Goal: Information Seeking & Learning: Learn about a topic

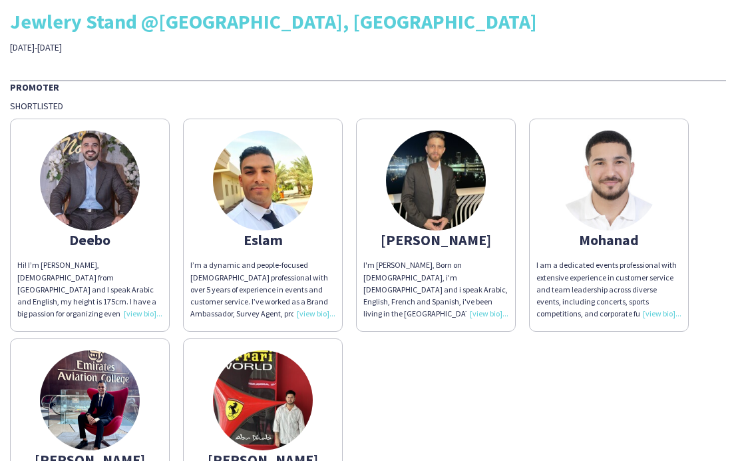
scroll to position [28, 0]
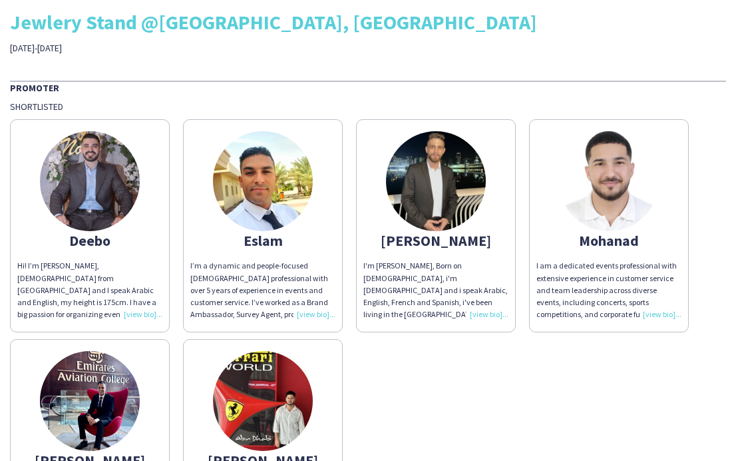
click at [445, 276] on div "I'm [PERSON_NAME], Born on [DEMOGRAPHIC_DATA], i'm [DEMOGRAPHIC_DATA] and i spe…" at bounding box center [436, 290] width 145 height 61
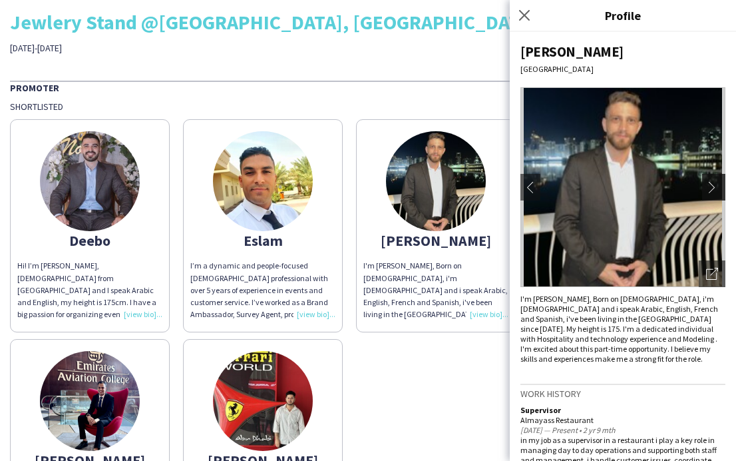
click at [713, 184] on app-icon "chevron-right" at bounding box center [715, 187] width 19 height 12
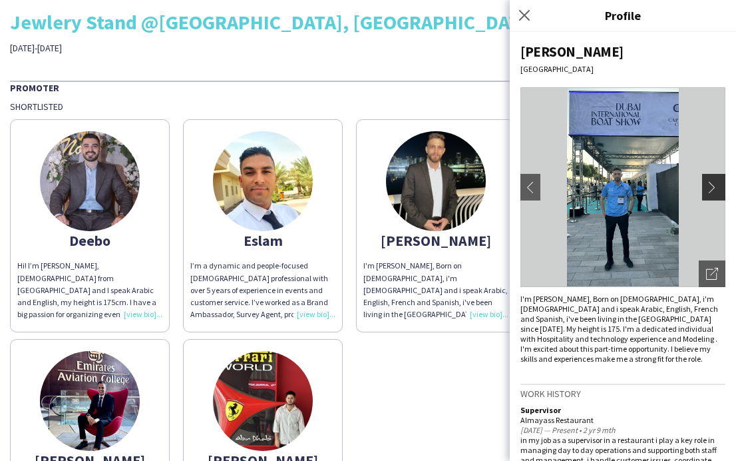
click at [712, 184] on app-icon "chevron-right" at bounding box center [715, 187] width 19 height 12
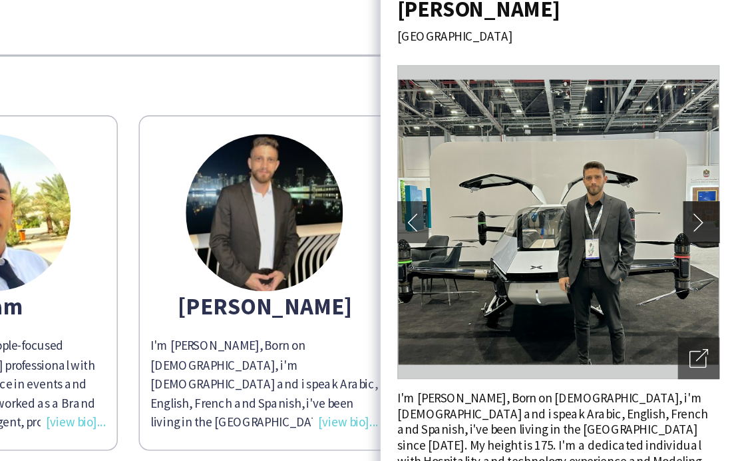
click at [711, 185] on app-icon "chevron-right" at bounding box center [715, 187] width 19 height 12
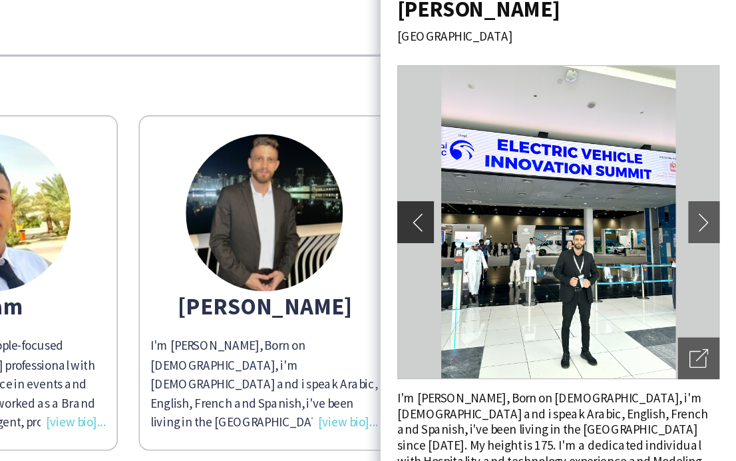
click at [533, 187] on app-icon "chevron-left" at bounding box center [530, 187] width 19 height 12
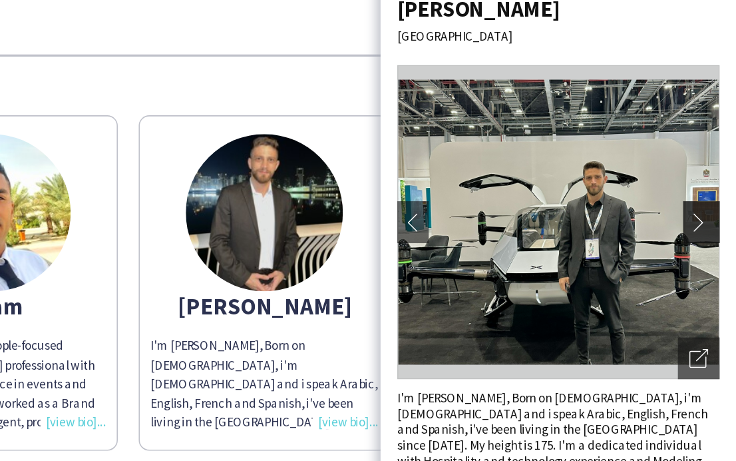
click at [713, 182] on app-icon "chevron-right" at bounding box center [715, 187] width 19 height 12
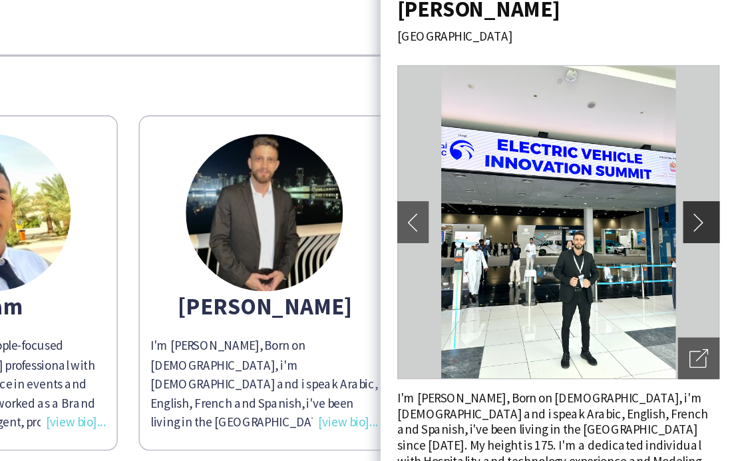
click at [713, 182] on app-icon "chevron-right" at bounding box center [715, 187] width 19 height 12
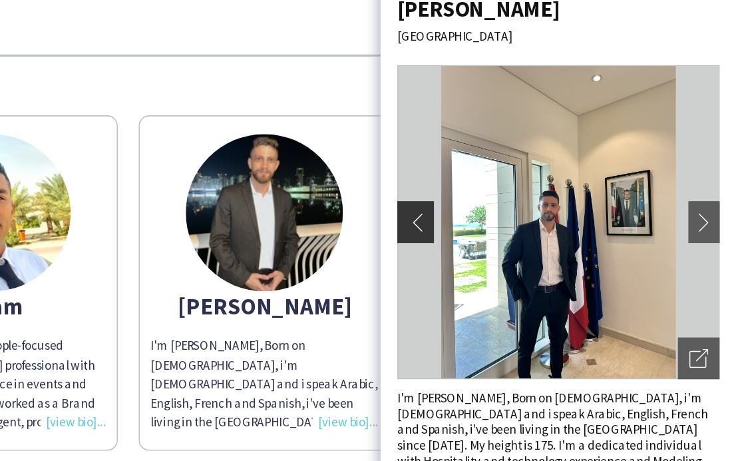
click at [526, 187] on app-icon "chevron-left" at bounding box center [530, 187] width 19 height 12
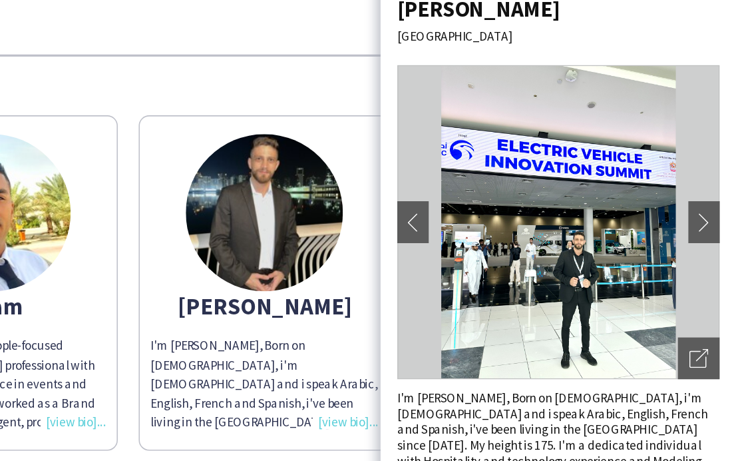
click at [584, 176] on img at bounding box center [623, 187] width 205 height 200
click at [720, 280] on div "Open photos pop-in" at bounding box center [712, 273] width 27 height 27
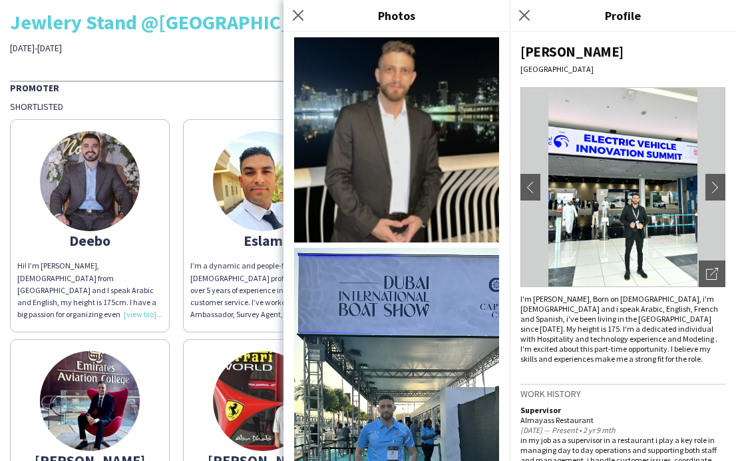
click at [409, 175] on img at bounding box center [396, 139] width 205 height 205
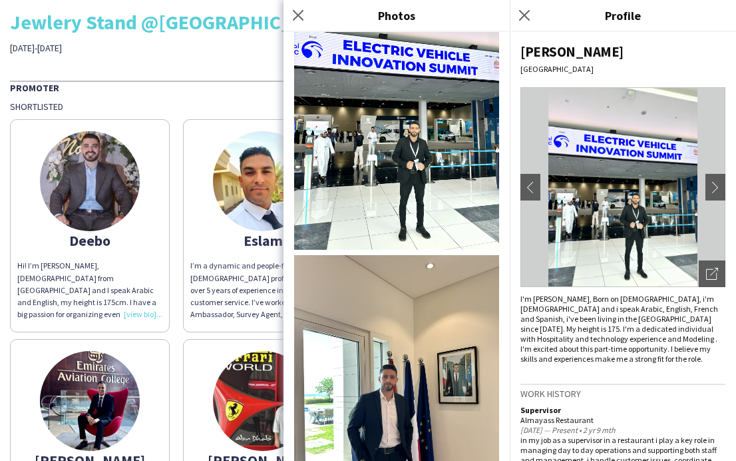
scroll to position [897, 0]
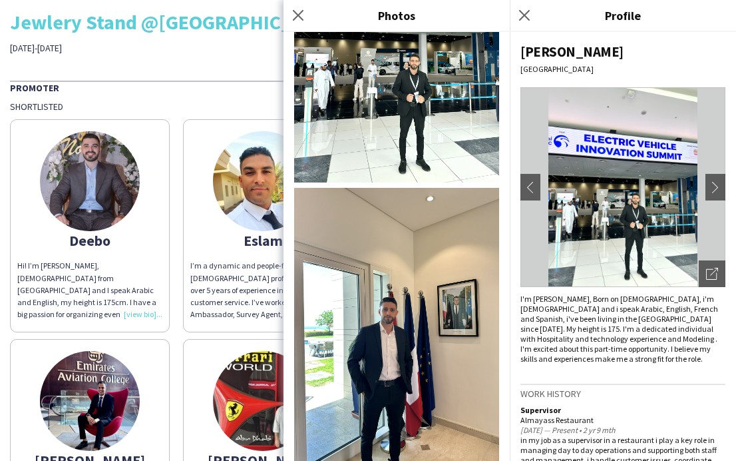
click at [510, 376] on app-popin "Close pop-in Profile Mohamad Abu Dhabi chevron-left chevron-right Open photos p…" at bounding box center [623, 230] width 226 height 461
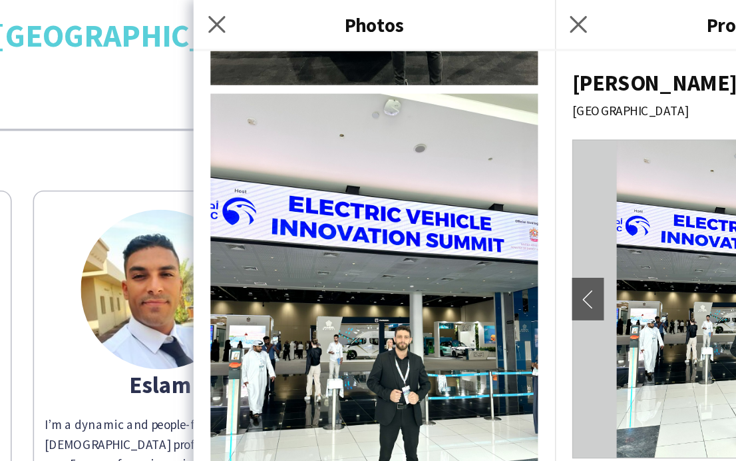
scroll to position [839, 0]
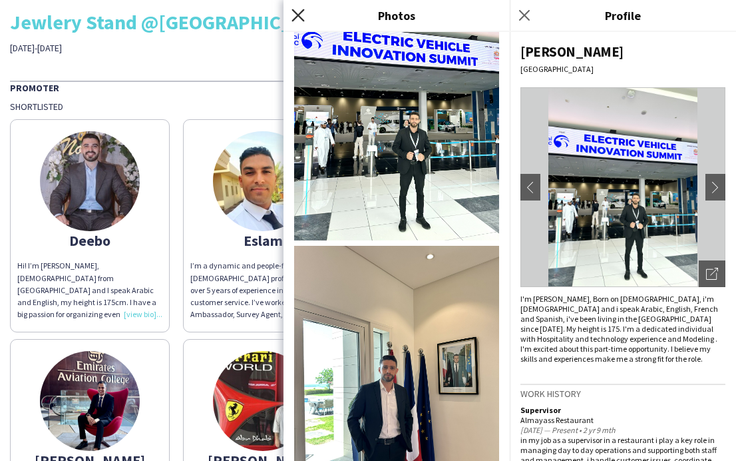
click at [298, 11] on icon "Close pop-in" at bounding box center [298, 15] width 13 height 13
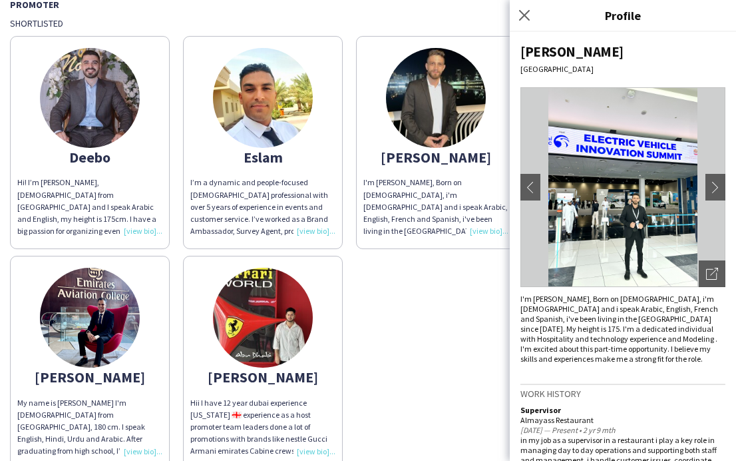
scroll to position [113, 0]
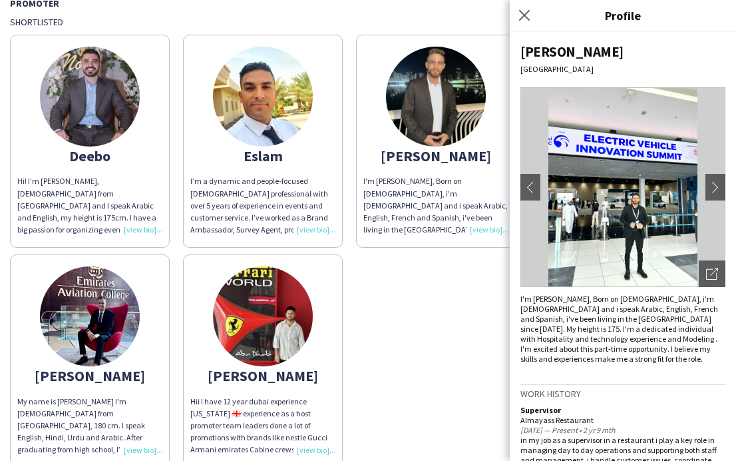
click at [264, 377] on div "Yasir liaqat" at bounding box center [262, 375] width 145 height 12
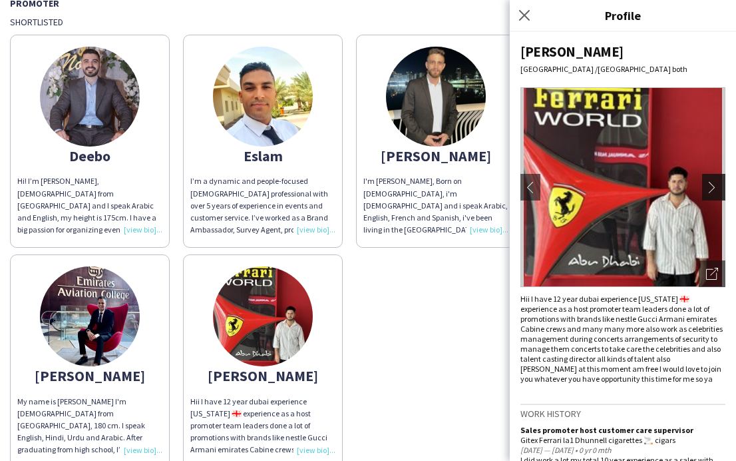
click at [720, 188] on app-icon "chevron-right" at bounding box center [715, 187] width 19 height 12
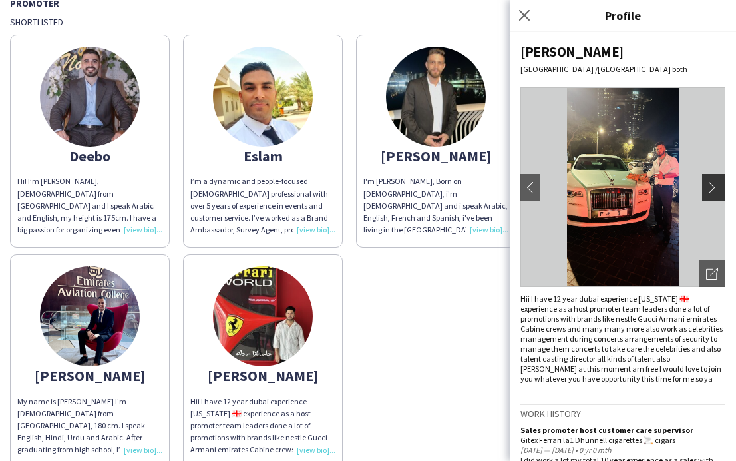
click at [709, 190] on app-icon "chevron-right" at bounding box center [715, 187] width 19 height 12
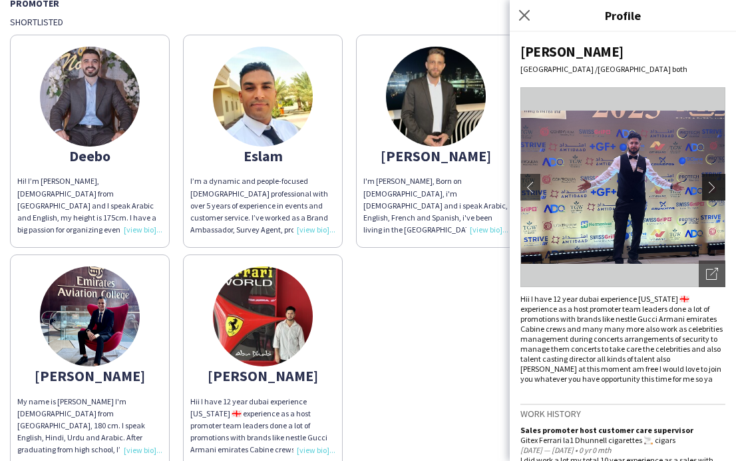
click at [712, 190] on app-icon "chevron-right" at bounding box center [715, 187] width 19 height 12
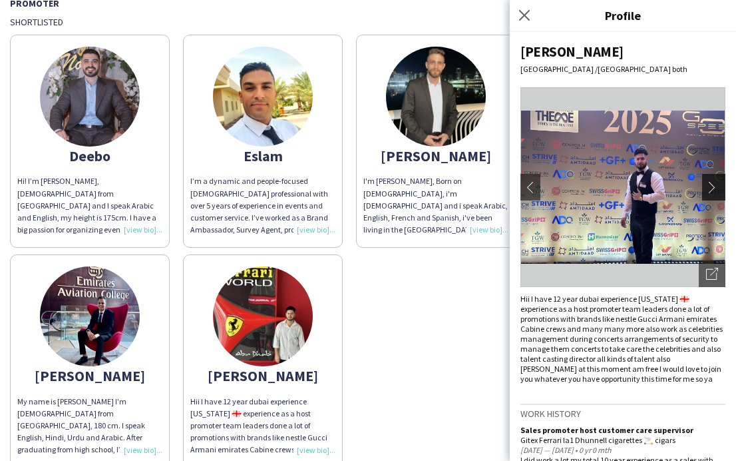
click at [712, 190] on app-icon "chevron-right" at bounding box center [715, 187] width 19 height 12
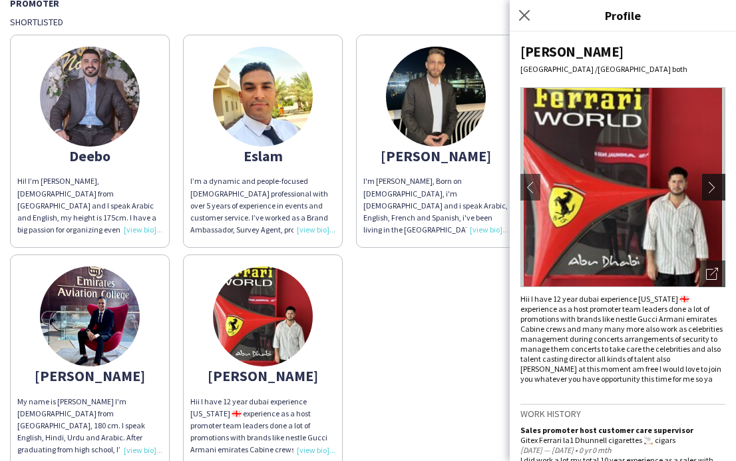
click at [715, 192] on app-icon "chevron-right" at bounding box center [715, 187] width 19 height 12
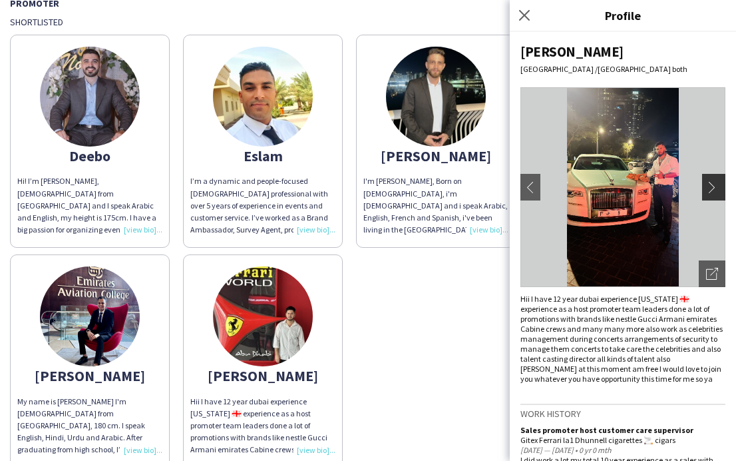
click at [715, 192] on app-icon "chevron-right" at bounding box center [715, 187] width 19 height 12
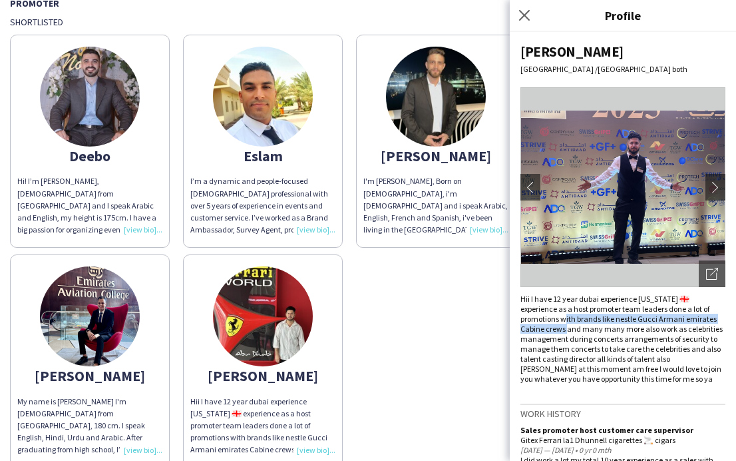
drag, startPoint x: 712, startPoint y: 311, endPoint x: 713, endPoint y: 322, distance: 11.3
click at [713, 322] on div "Hii I have 12 year dubai experience Georgia 🇬🇪 experience as a host promoter te…" at bounding box center [623, 339] width 205 height 90
click at [666, 360] on div "Hii I have 12 year dubai experience Georgia 🇬🇪 experience as a host promoter te…" at bounding box center [623, 339] width 205 height 90
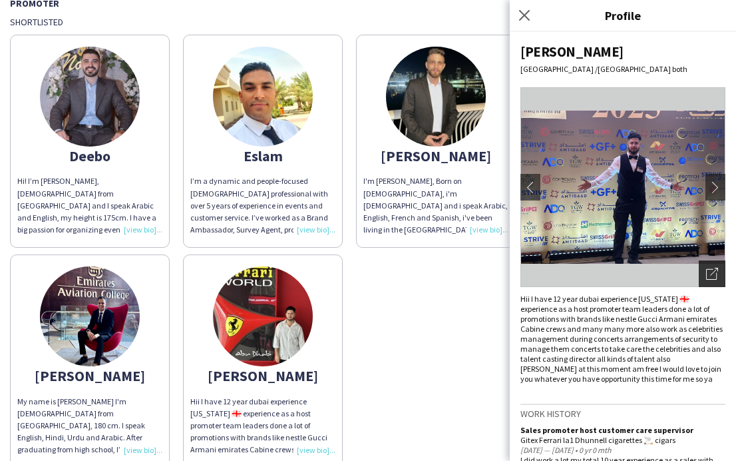
click at [710, 276] on icon "Open photos pop-in" at bounding box center [712, 274] width 12 height 12
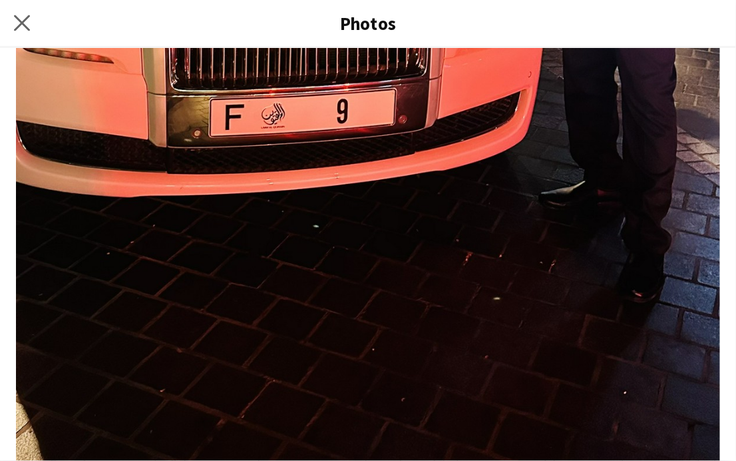
scroll to position [469, 0]
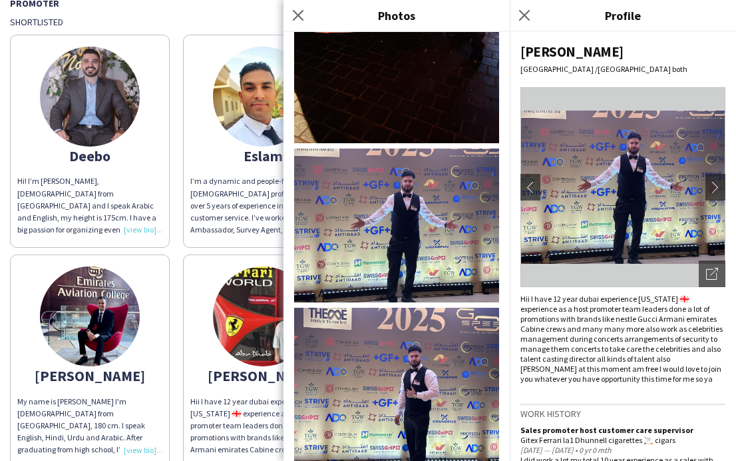
click at [396, 361] on img at bounding box center [396, 385] width 205 height 154
click at [294, 13] on icon "Close pop-in" at bounding box center [298, 15] width 13 height 13
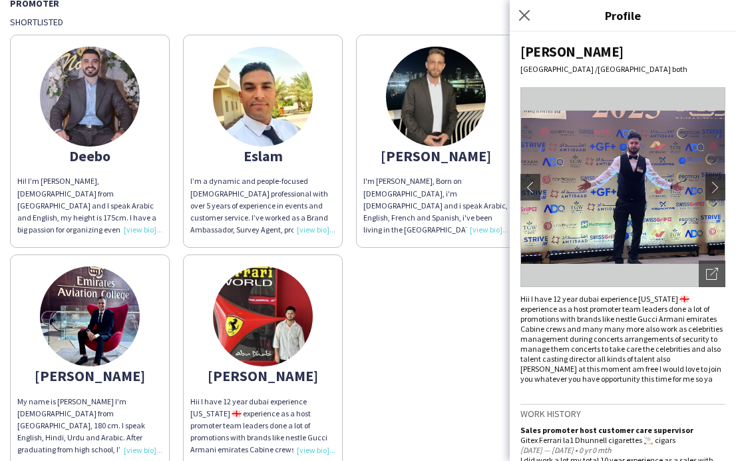
click at [259, 190] on div "I’m a dynamic and people-focused Egyptian professional with over 5 years of exp…" at bounding box center [262, 205] width 145 height 61
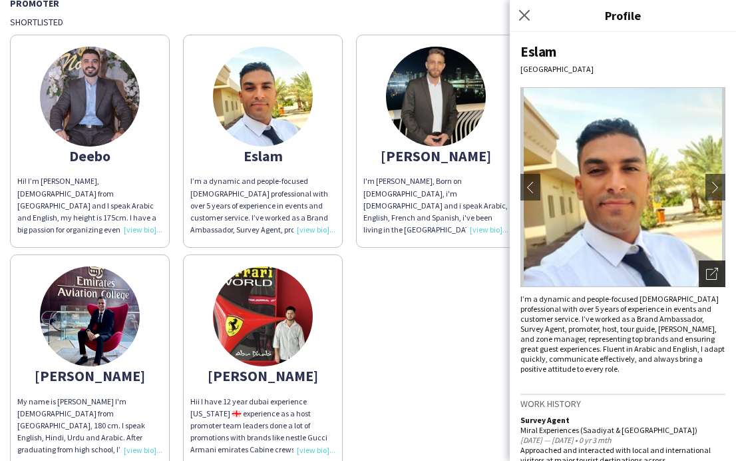
click at [714, 270] on icon "Open photos pop-in" at bounding box center [712, 274] width 12 height 12
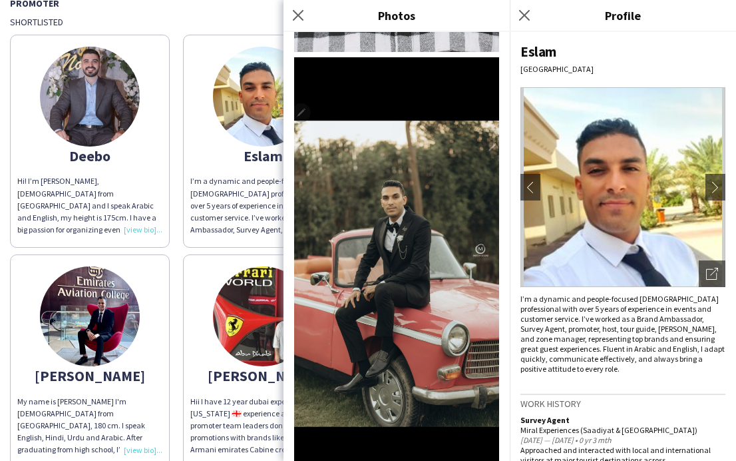
scroll to position [462, 0]
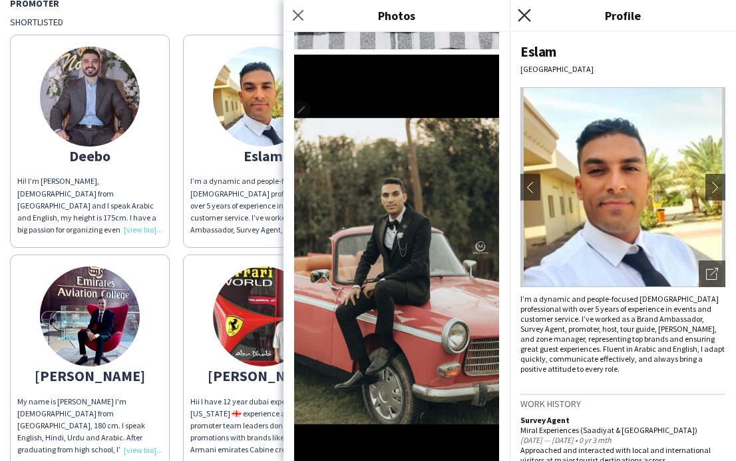
click at [525, 15] on icon at bounding box center [524, 15] width 13 height 13
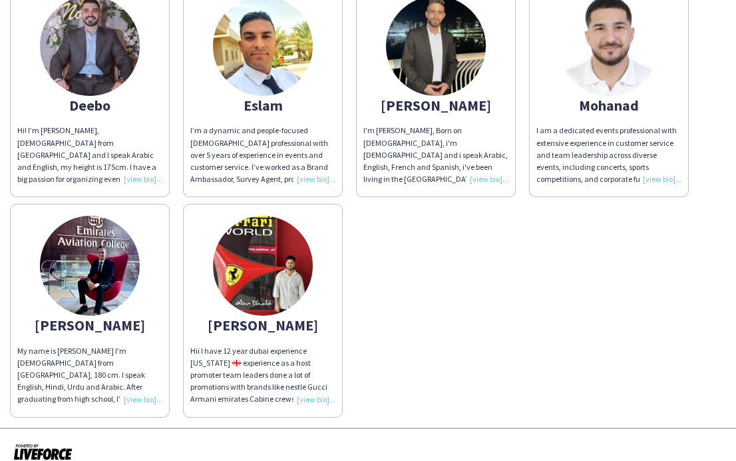
scroll to position [172, 0]
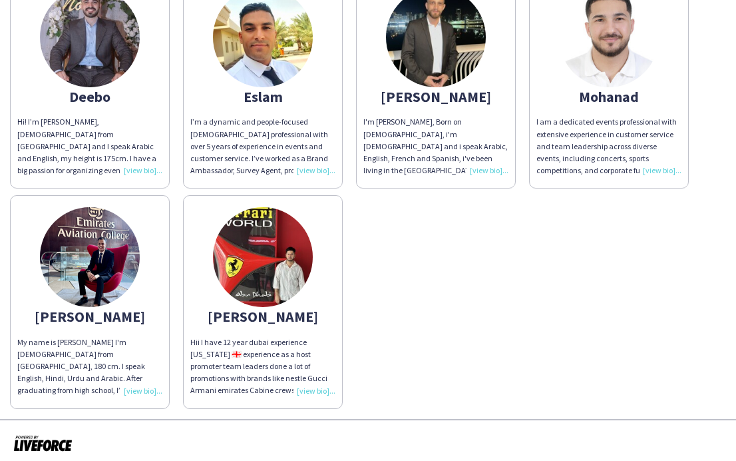
click at [430, 128] on div "I'm Mohamad Tlayge, Born on 5th November 1996, i'm Lebanese and i speak Arabic,…" at bounding box center [436, 146] width 145 height 61
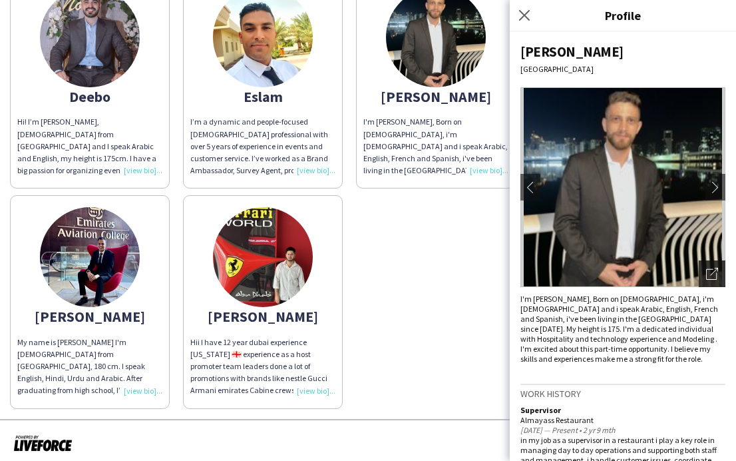
click at [718, 280] on div "Open photos pop-in" at bounding box center [712, 273] width 27 height 27
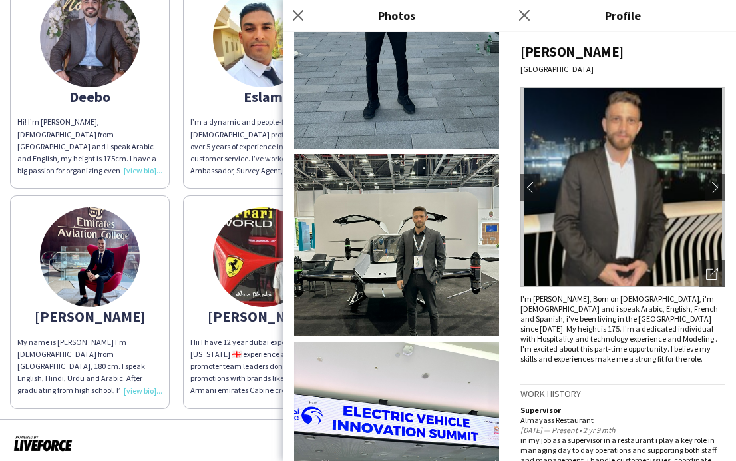
scroll to position [471, 0]
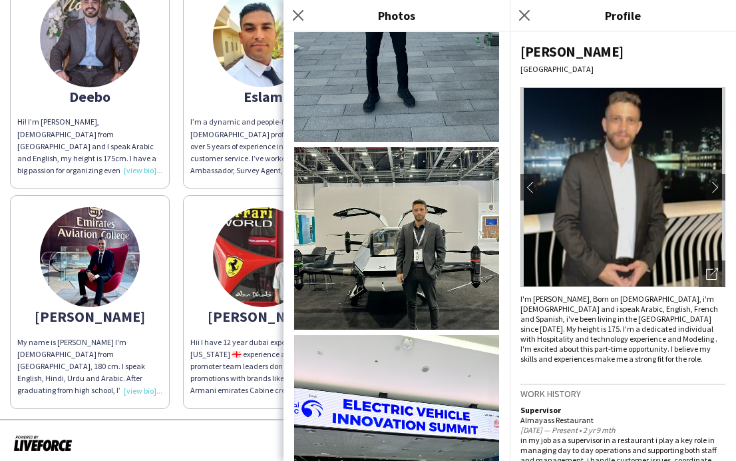
click at [407, 252] on img at bounding box center [396, 238] width 205 height 183
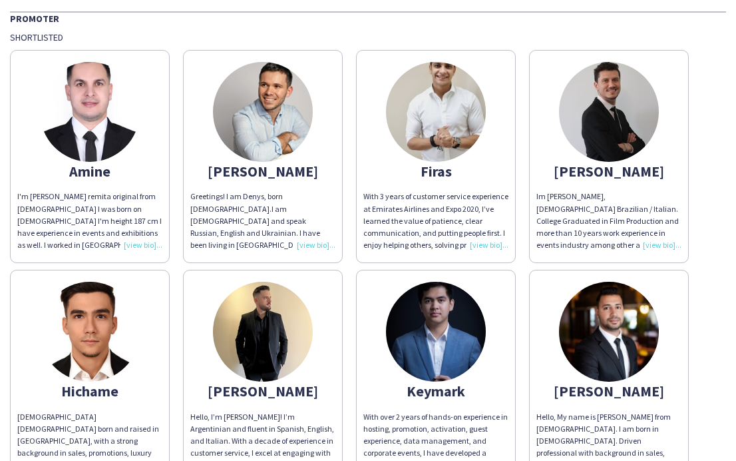
click at [439, 168] on div "Firas" at bounding box center [436, 171] width 145 height 12
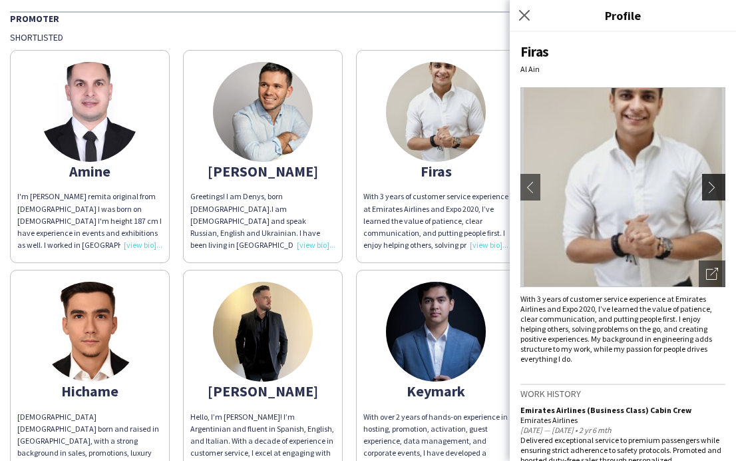
click at [710, 194] on button "chevron-right" at bounding box center [715, 187] width 27 height 27
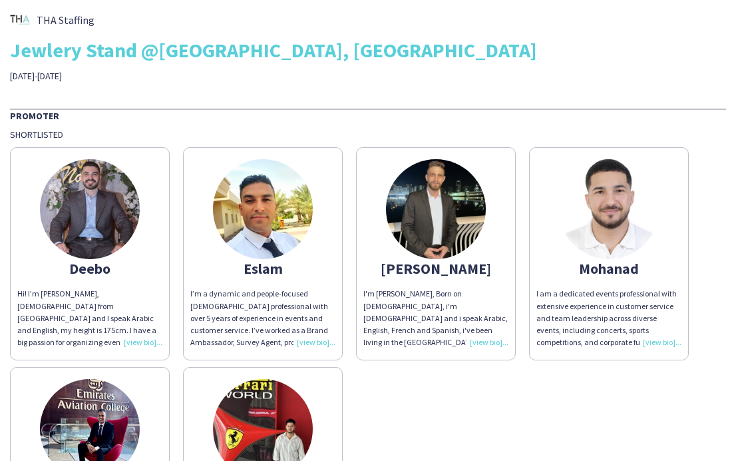
click at [414, 307] on div "I'm [PERSON_NAME], Born on [DEMOGRAPHIC_DATA], i'm [DEMOGRAPHIC_DATA] and i spe…" at bounding box center [436, 318] width 145 height 61
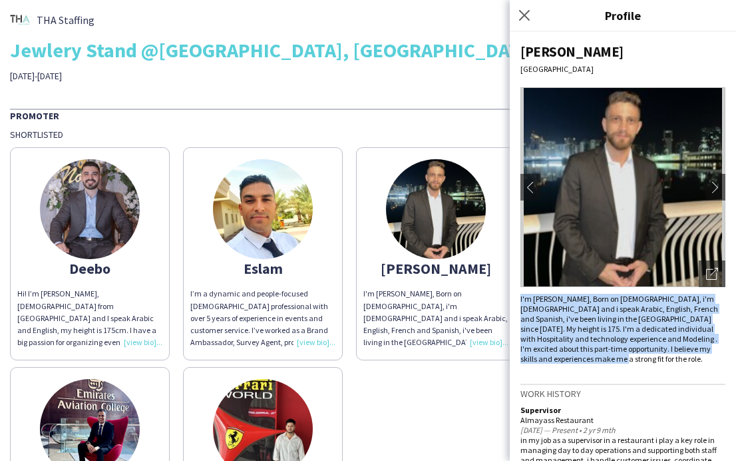
drag, startPoint x: 599, startPoint y: 359, endPoint x: 518, endPoint y: 302, distance: 98.8
click at [518, 302] on div "Mohamad Abu Dhabi chevron-left chevron-right Open photos pop-in I'm Mohamad Tla…" at bounding box center [623, 246] width 226 height 429
copy div "I'm [PERSON_NAME], Born on [DEMOGRAPHIC_DATA], i'm [DEMOGRAPHIC_DATA] and i spe…"
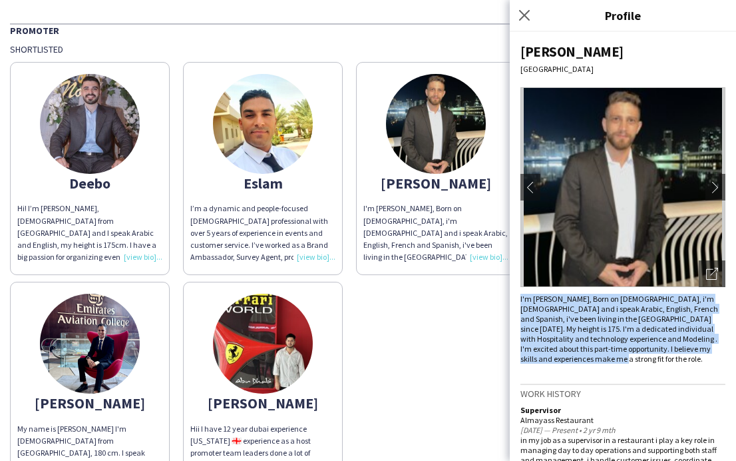
scroll to position [179, 0]
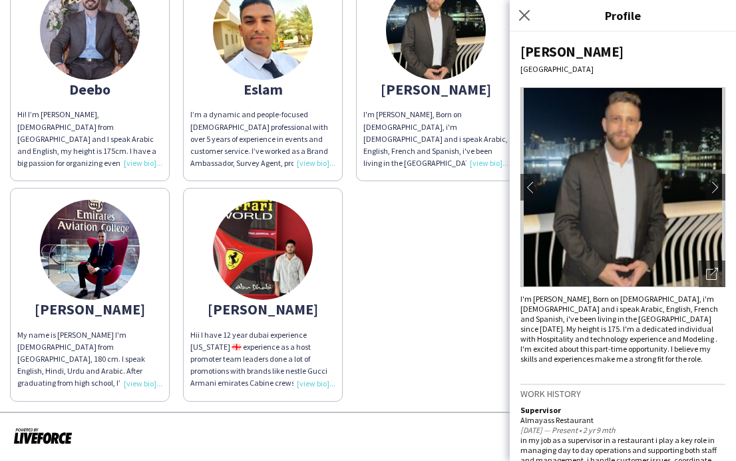
click at [271, 343] on div "Hii I have 12 year dubai experience [US_STATE] 🇬🇪 experience as a host promoter…" at bounding box center [262, 359] width 145 height 61
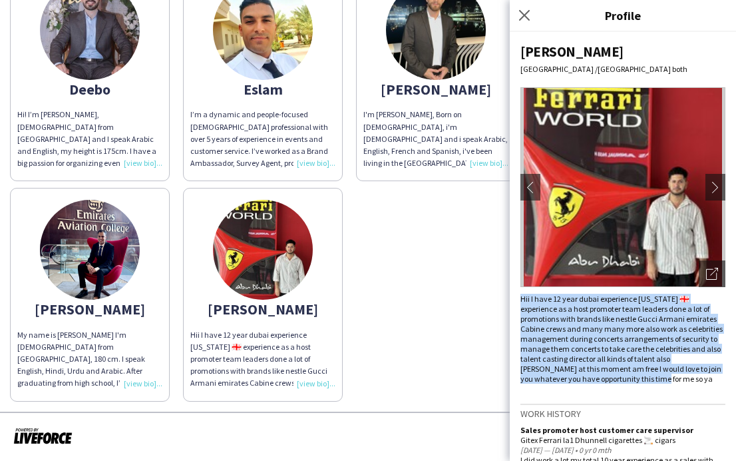
drag, startPoint x: 583, startPoint y: 382, endPoint x: 516, endPoint y: 300, distance: 106.0
click at [516, 300] on div "Yasir liaqat Abu Dhabi /dubai both chevron-left chevron-right Open photos pop-i…" at bounding box center [623, 246] width 226 height 429
copy div "Hii I have 12 year dubai experience [US_STATE] 🇬🇪 experience as a host promoter…"
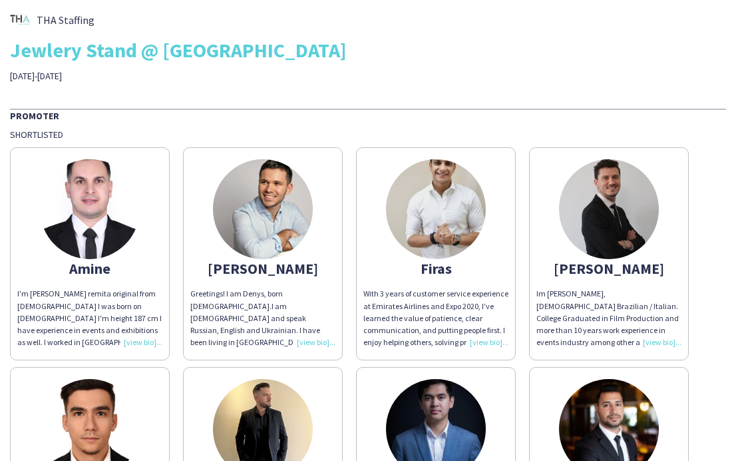
click at [423, 298] on div "With 3 years of customer service experience at Emirates Airlines and Expo 2020,…" at bounding box center [436, 318] width 145 height 61
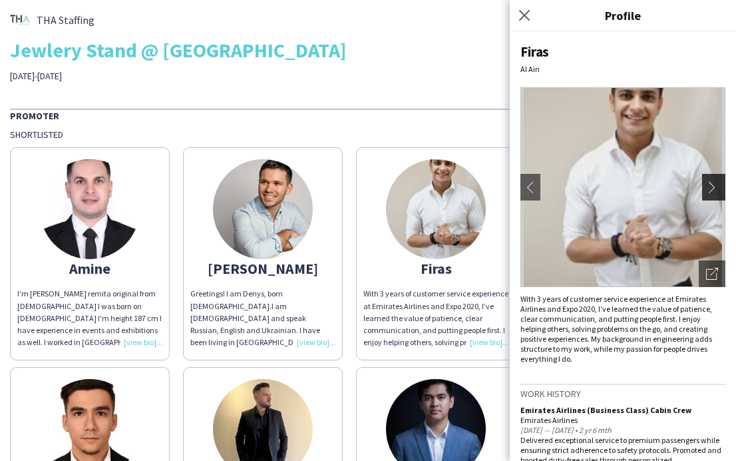
click at [708, 190] on app-icon "chevron-right" at bounding box center [715, 187] width 19 height 12
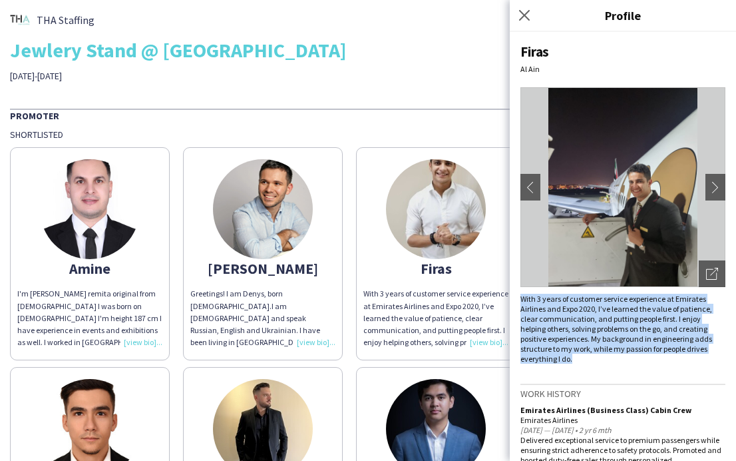
drag, startPoint x: 724, startPoint y: 350, endPoint x: 517, endPoint y: 302, distance: 212.5
click at [517, 302] on div "[PERSON_NAME] Al Ain chevron-left chevron-right Open photos pop-in With 3 years…" at bounding box center [623, 246] width 226 height 429
copy div "With 3 years of customer service experience at Emirates Airlines and Expo 2020,…"
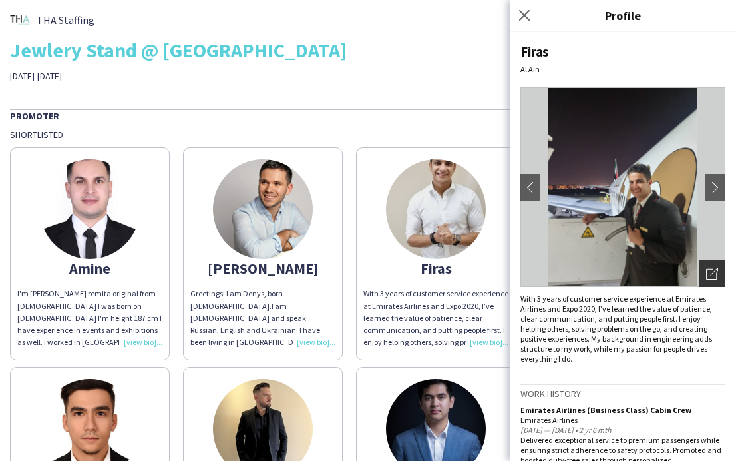
click at [706, 276] on icon at bounding box center [711, 274] width 11 height 11
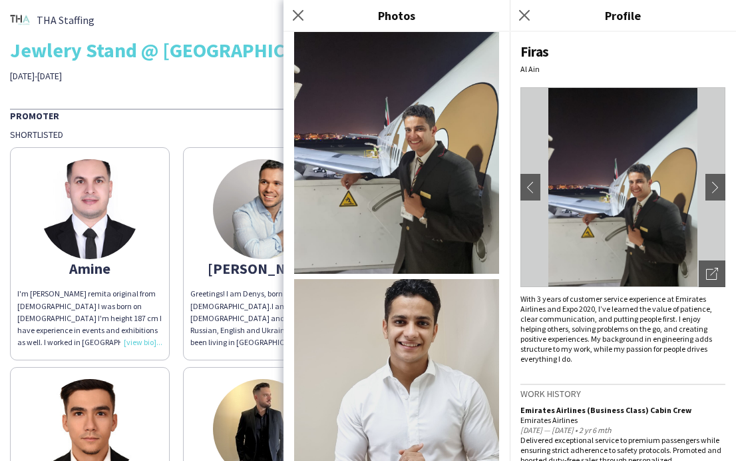
scroll to position [243, 0]
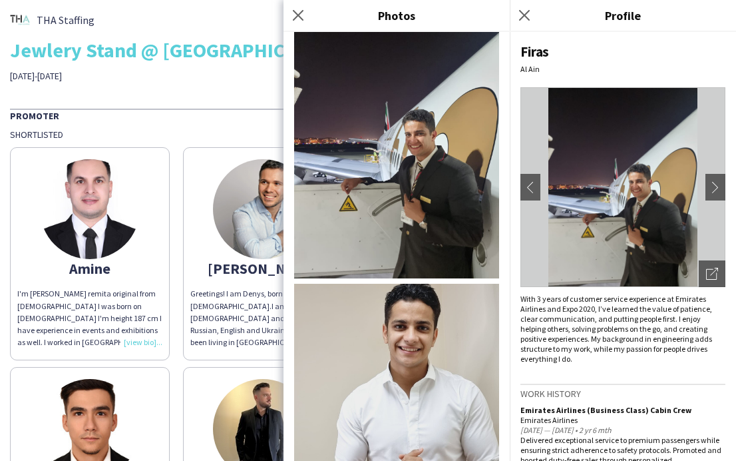
click at [368, 159] on img at bounding box center [396, 142] width 205 height 274
click at [297, 13] on icon "Close pop-in" at bounding box center [298, 15] width 13 height 13
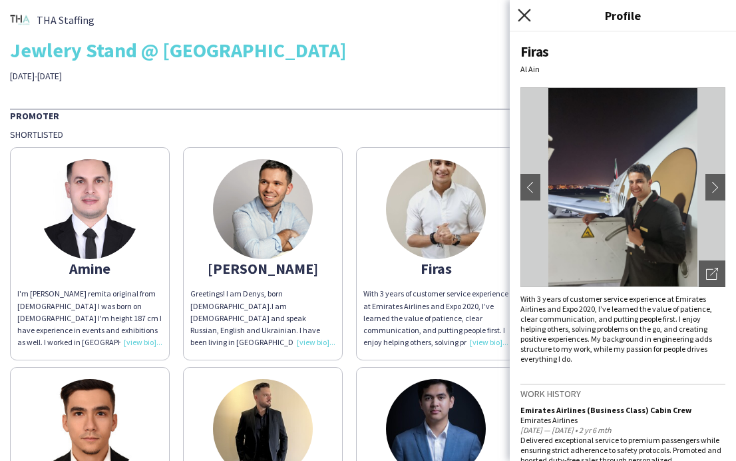
click at [523, 14] on icon at bounding box center [524, 15] width 13 height 13
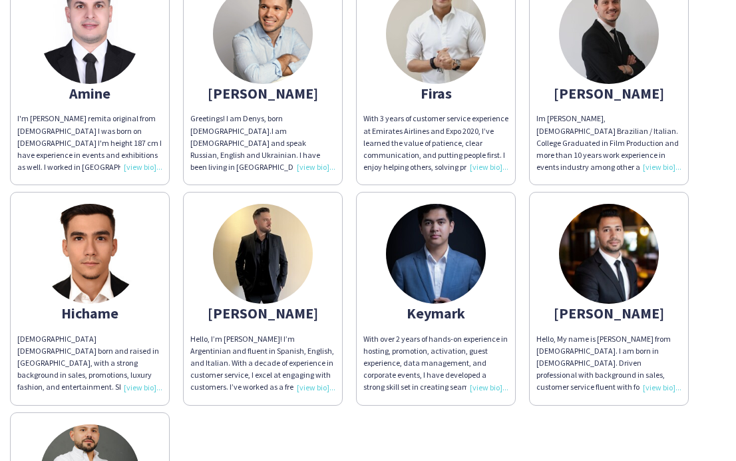
scroll to position [260, 0]
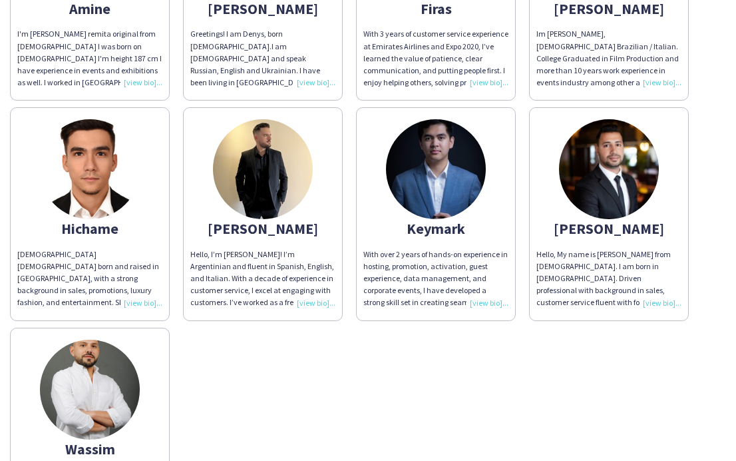
click at [603, 255] on div "Hello, My name is [PERSON_NAME] from [DEMOGRAPHIC_DATA]. I am born in [DEMOGRAP…" at bounding box center [609, 278] width 145 height 61
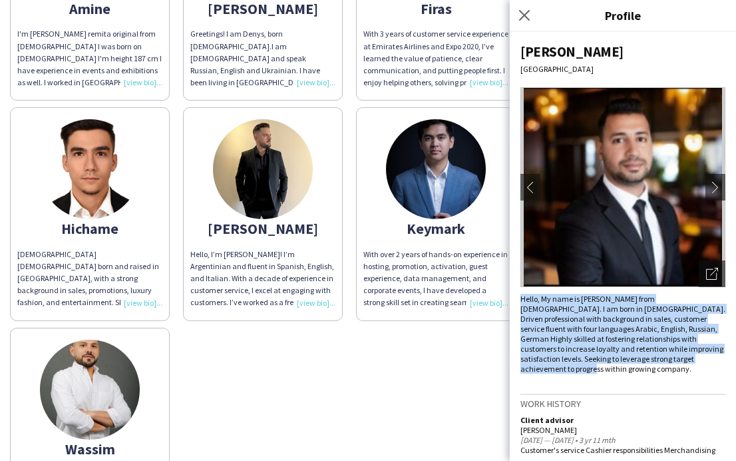
drag, startPoint x: 698, startPoint y: 360, endPoint x: 514, endPoint y: 296, distance: 195.0
click at [514, 296] on div "[PERSON_NAME] chevron-left chevron-right Open photos pop-in Hello, My name is […" at bounding box center [623, 246] width 226 height 429
copy div "Hello, My name is [PERSON_NAME] from [DEMOGRAPHIC_DATA]. I am born in [DEMOGRAP…"
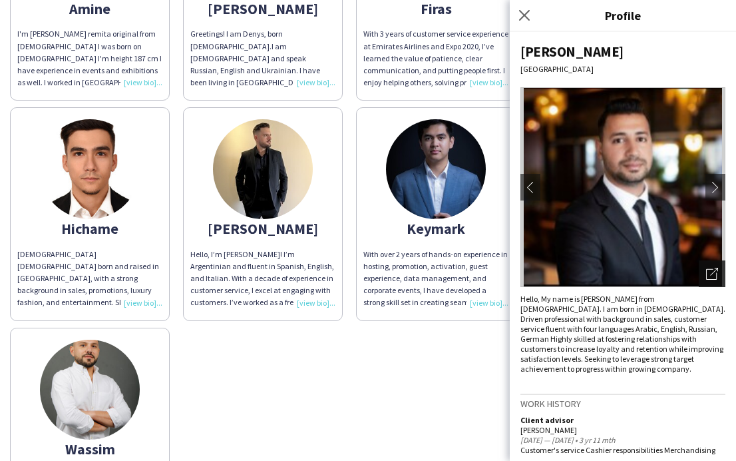
click at [712, 271] on icon "Open photos pop-in" at bounding box center [712, 274] width 12 height 12
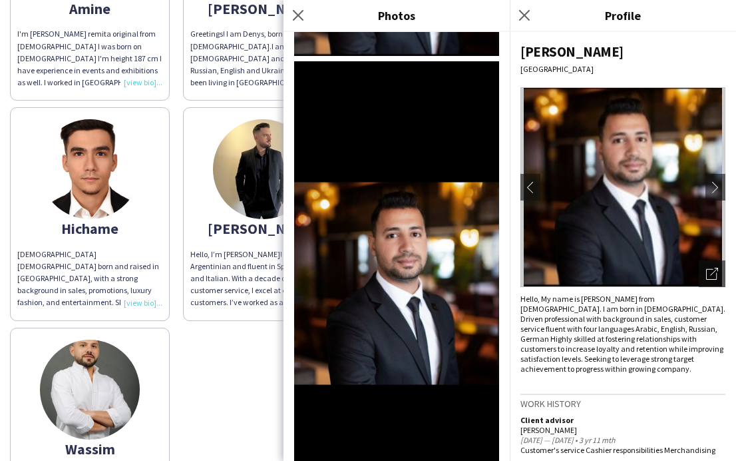
scroll to position [187, 0]
click at [383, 318] on img at bounding box center [396, 283] width 205 height 444
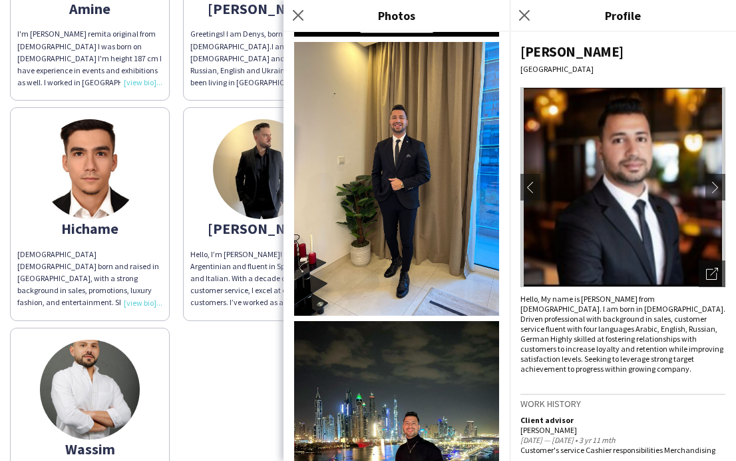
scroll to position [613, 0]
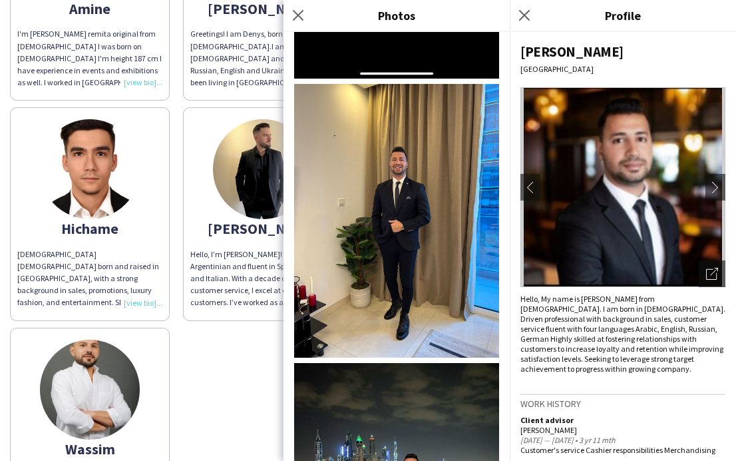
click at [385, 262] on img at bounding box center [396, 221] width 205 height 274
click at [120, 354] on img at bounding box center [90, 390] width 100 height 100
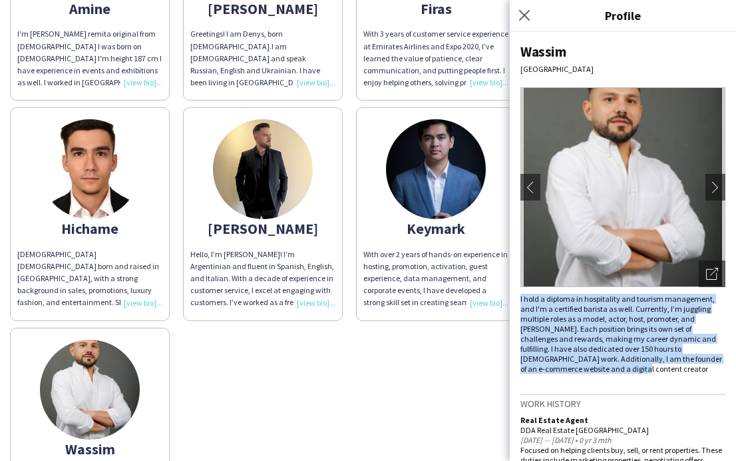
drag, startPoint x: 701, startPoint y: 359, endPoint x: 518, endPoint y: 301, distance: 192.0
click at [518, 301] on div "Wassim [GEOGRAPHIC_DATA] chevron-left chevron-right Open photos pop-in I hold a…" at bounding box center [623, 246] width 226 height 429
copy div "I hold a diploma in hospitality and tourism management, and I'm a certified bar…"
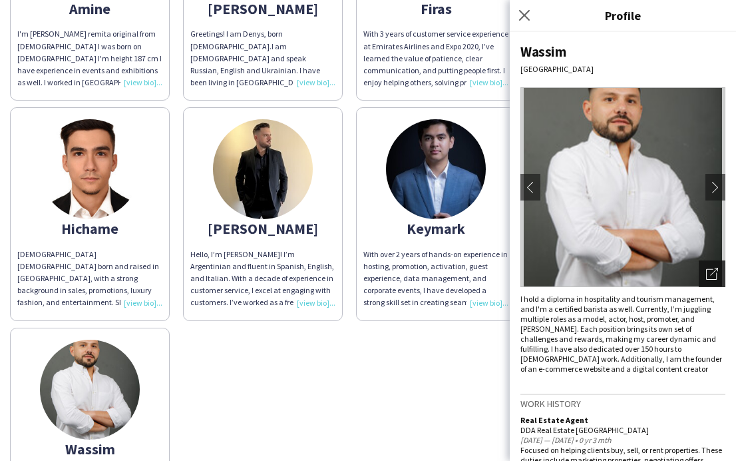
click at [705, 272] on div "Open photos pop-in" at bounding box center [712, 273] width 27 height 27
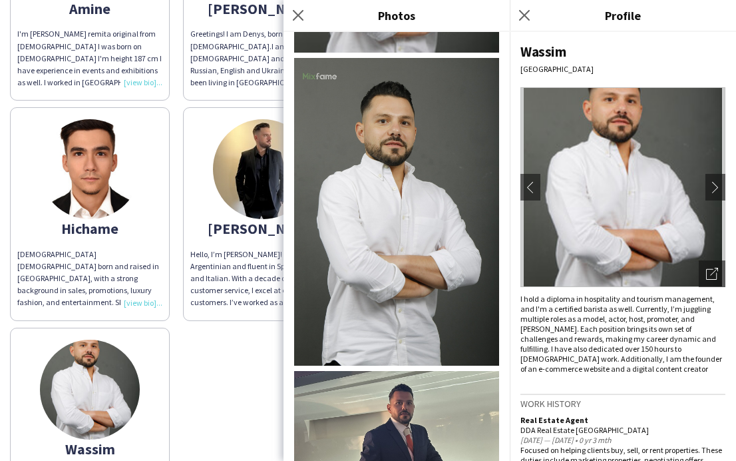
scroll to position [234, 0]
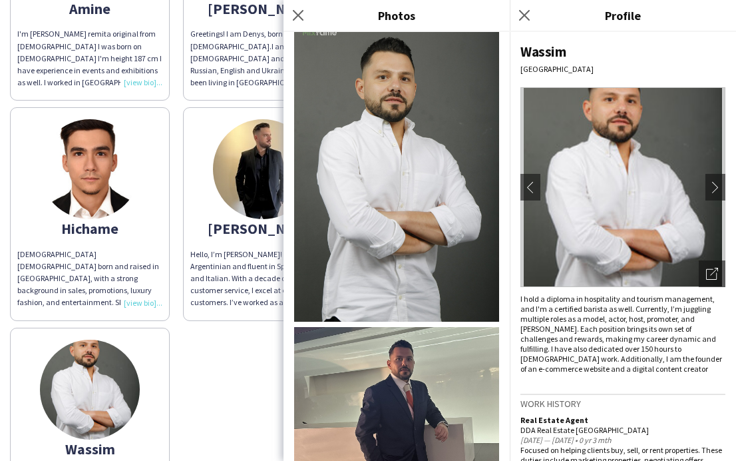
click at [420, 271] on img at bounding box center [396, 168] width 205 height 308
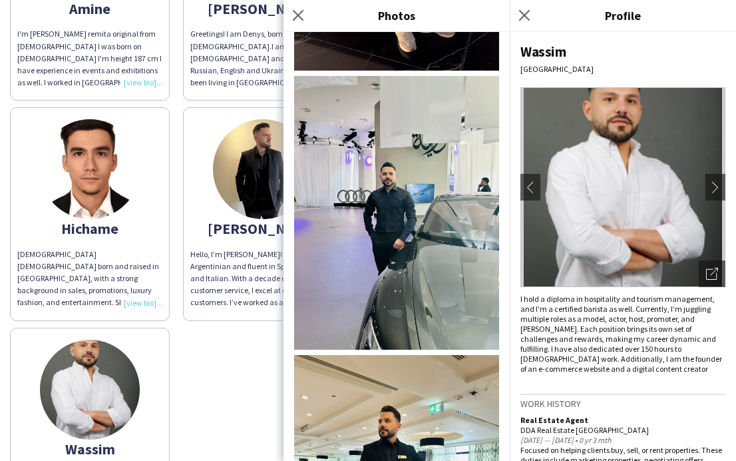
scroll to position [826, 0]
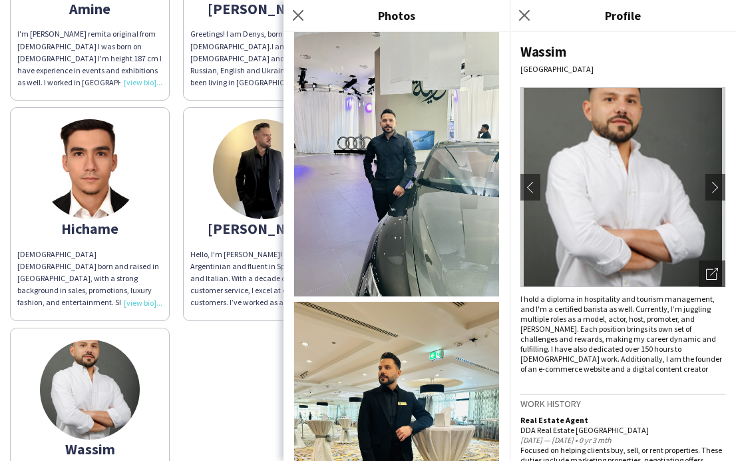
click at [413, 185] on img at bounding box center [396, 160] width 205 height 274
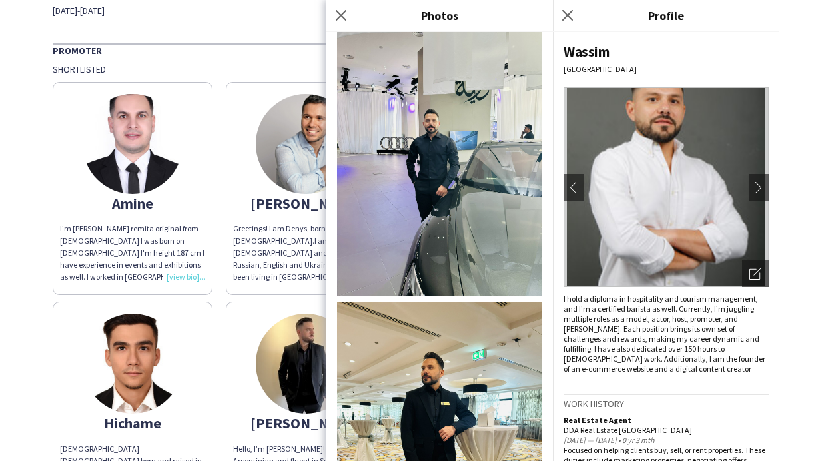
scroll to position [0, 0]
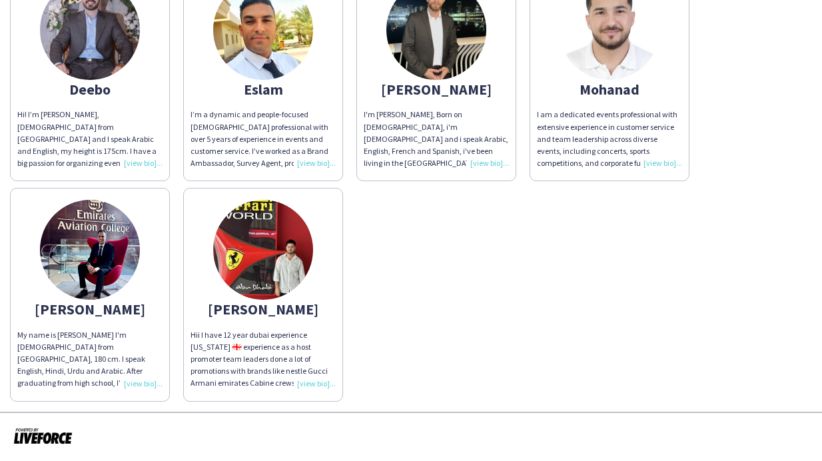
click at [253, 310] on div "Yasir liaqat" at bounding box center [262, 309] width 145 height 12
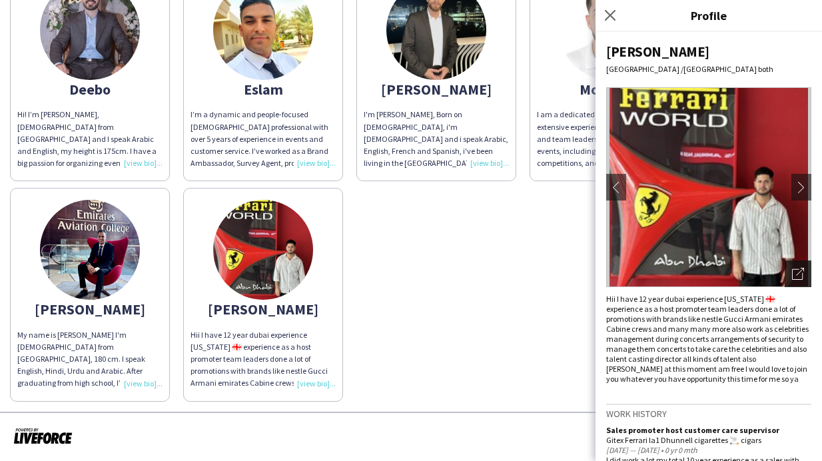
click at [796, 266] on div "Open photos pop-in" at bounding box center [797, 273] width 27 height 27
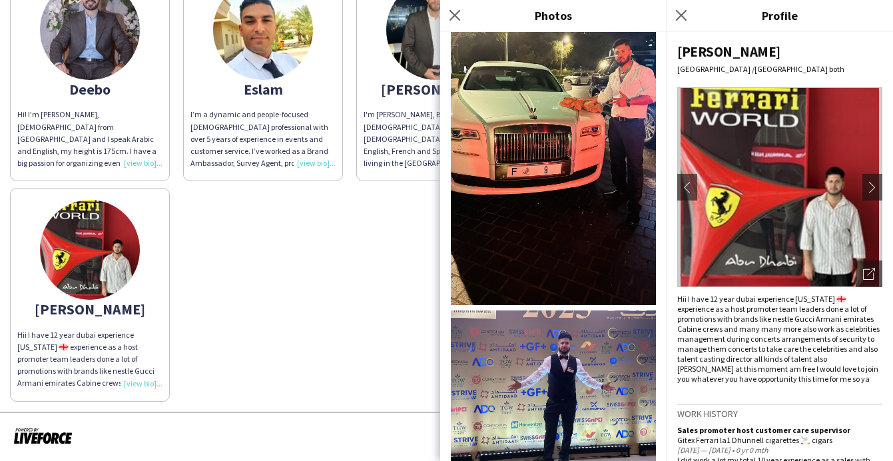
scroll to position [469, 0]
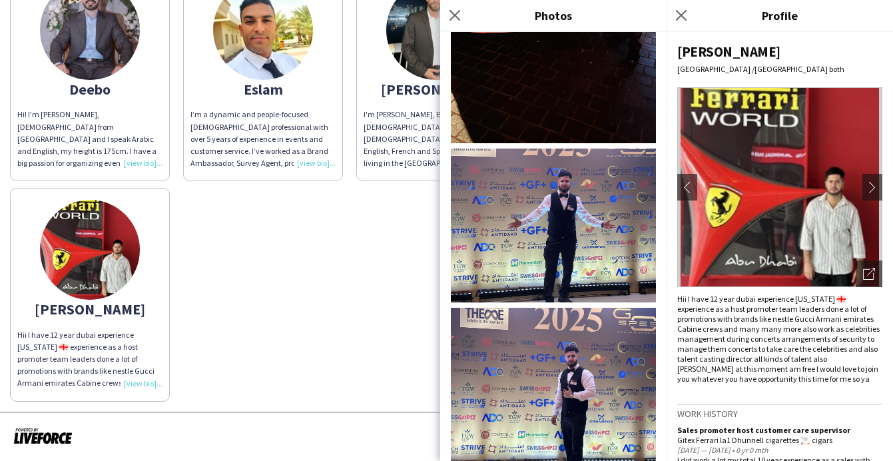
click at [584, 221] on img at bounding box center [553, 225] width 205 height 154
